Goal: Task Accomplishment & Management: Use online tool/utility

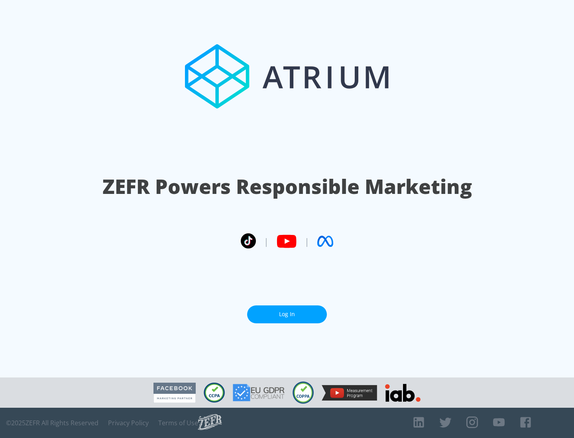
click at [287, 314] on link "Log In" at bounding box center [287, 315] width 80 height 18
